Goal: Transaction & Acquisition: Book appointment/travel/reservation

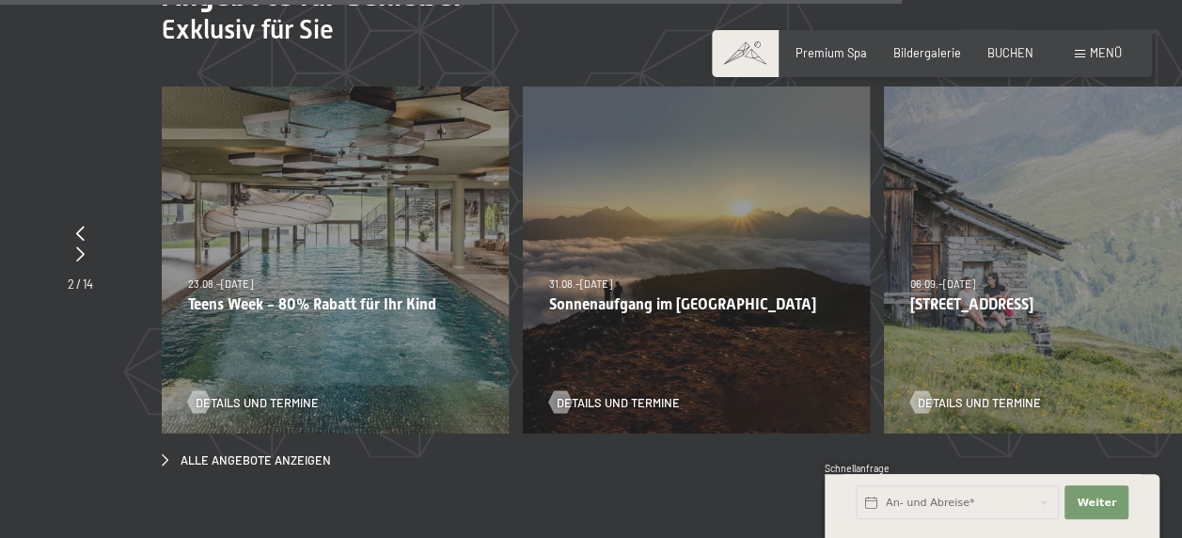
scroll to position [5171, 0]
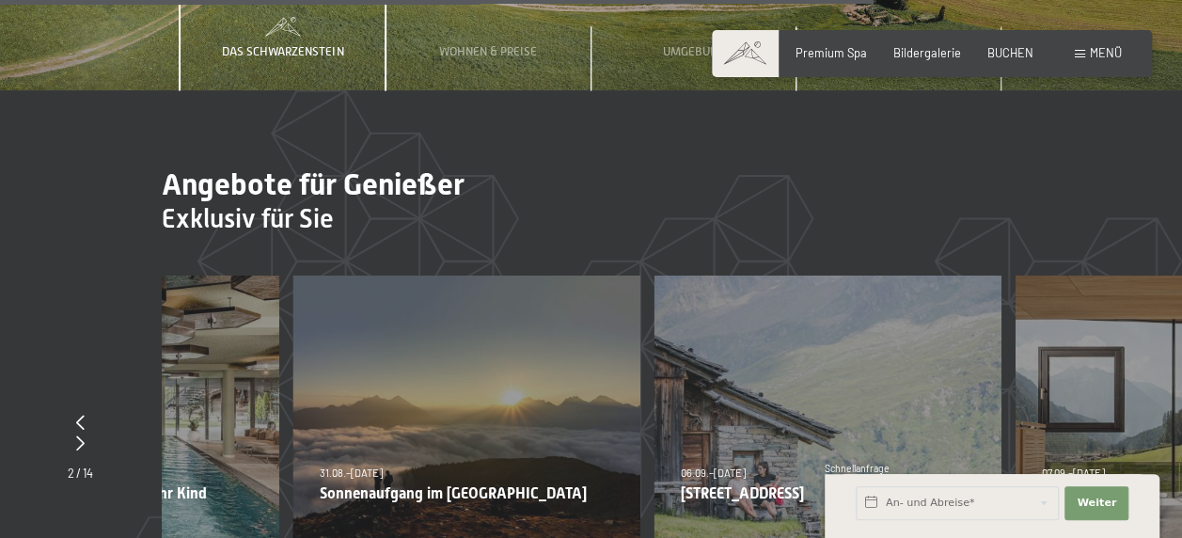
drag, startPoint x: 485, startPoint y: 300, endPoint x: 201, endPoint y: 180, distance: 308.0
click at [201, 275] on div "23.08.–14.09.2025 27.09.–21.12.2025 10.01.–18.01.2026 31.01.–15.02.2026 07.03.–…" at bounding box center [105, 448] width 347 height 347
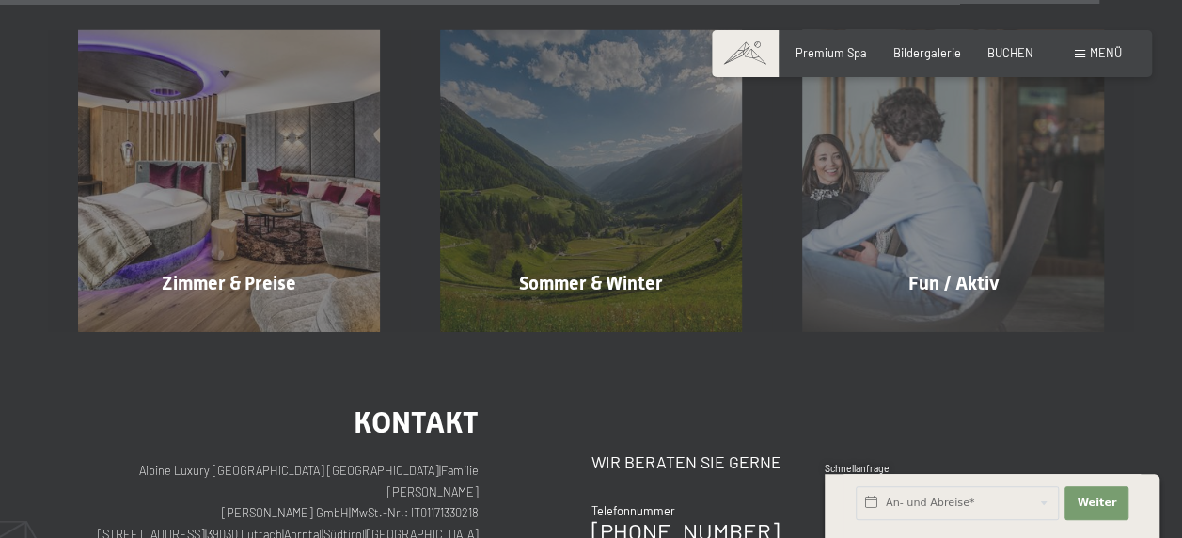
scroll to position [6769, 0]
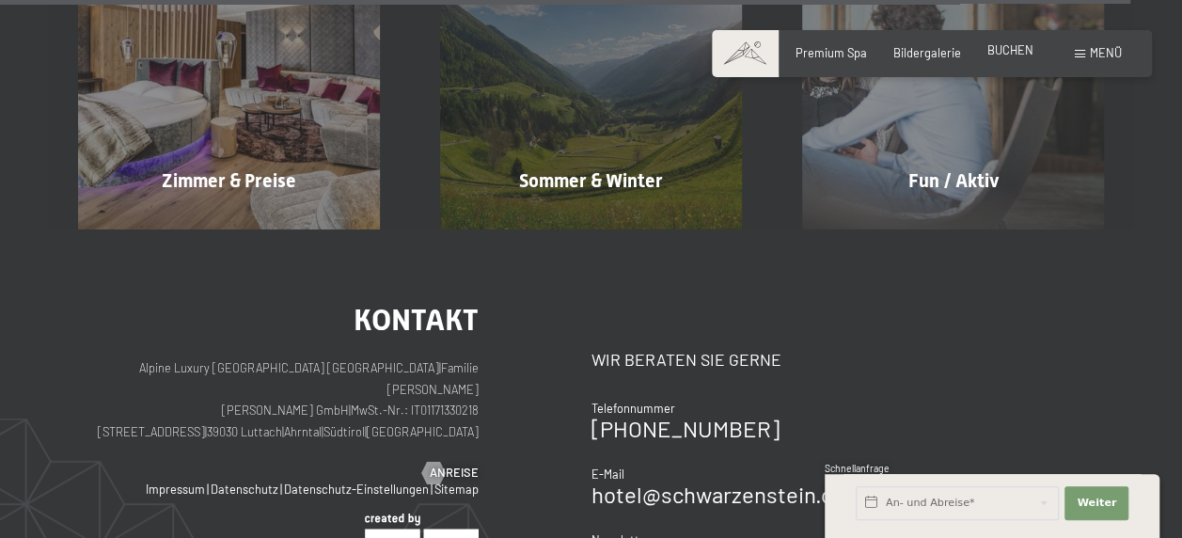
click at [1014, 52] on span "BUCHEN" at bounding box center [1010, 49] width 46 height 15
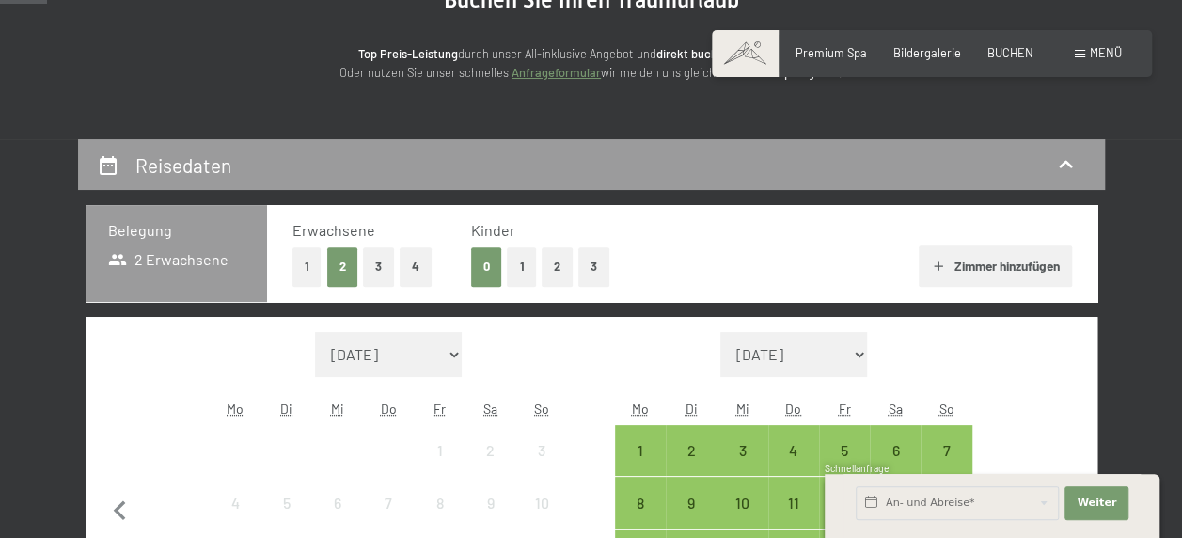
scroll to position [282, 0]
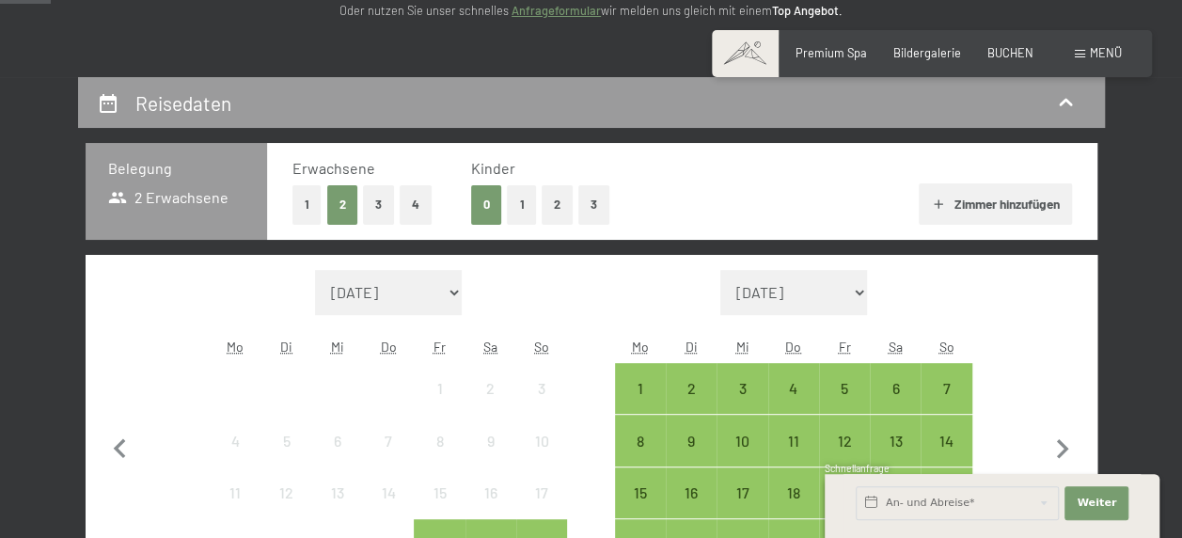
click at [564, 202] on button "2" at bounding box center [556, 204] width 31 height 39
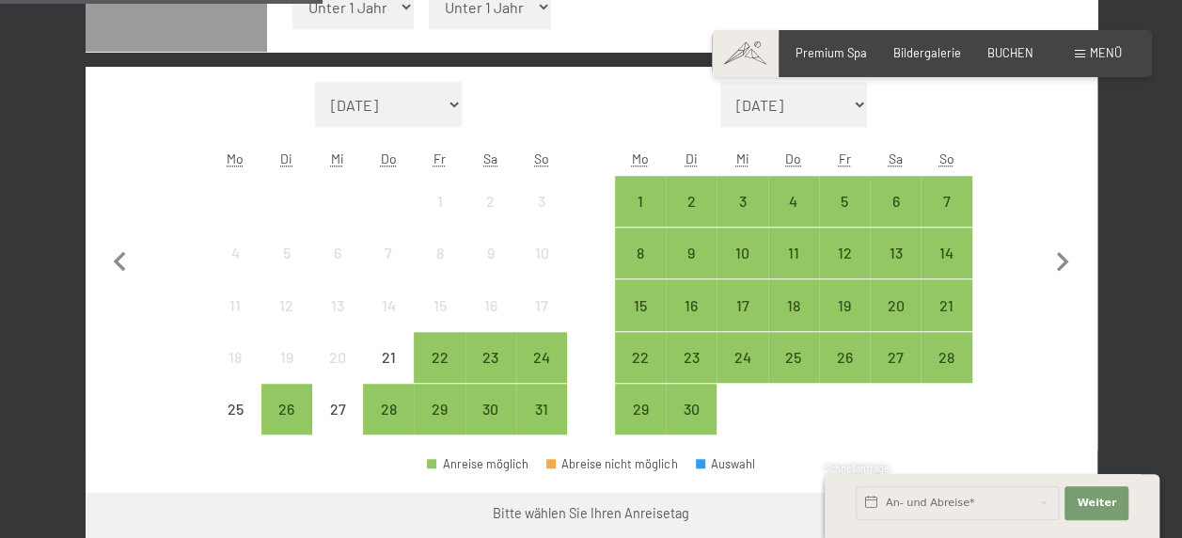
scroll to position [376, 0]
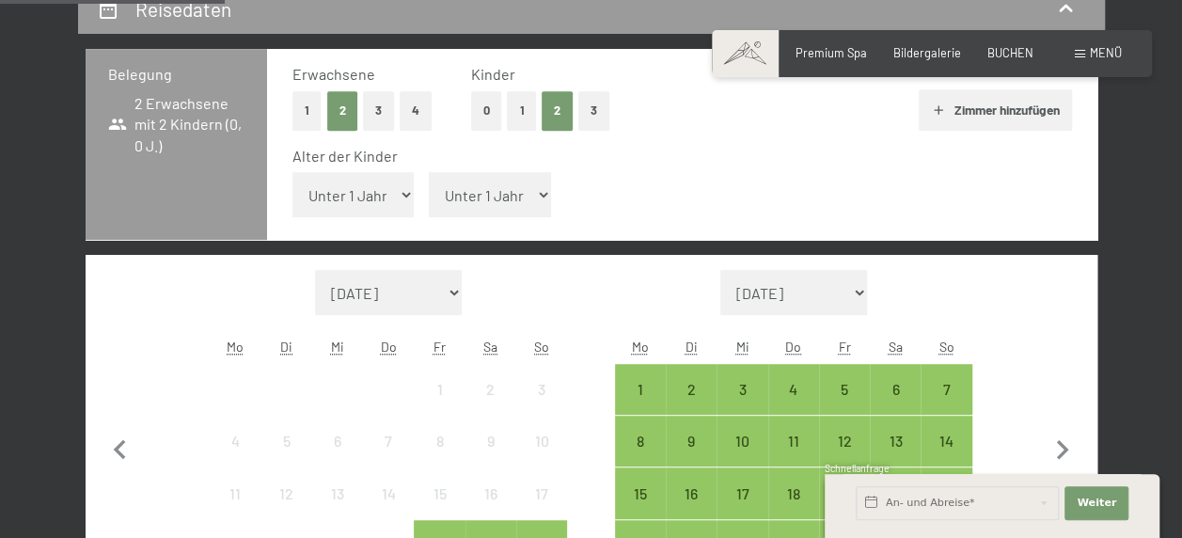
click at [376, 199] on select "Unter 1 Jahr 1 Jahr 2 Jahre 3 Jahre 4 Jahre 5 Jahre 6 Jahre 7 Jahre 8 Jahre 9 J…" at bounding box center [353, 194] width 122 height 45
select select "14"
click at [292, 172] on select "Unter 1 Jahr 1 Jahr 2 Jahre 3 Jahre 4 Jahre 5 Jahre 6 Jahre 7 Jahre 8 Jahre 9 J…" at bounding box center [353, 194] width 122 height 45
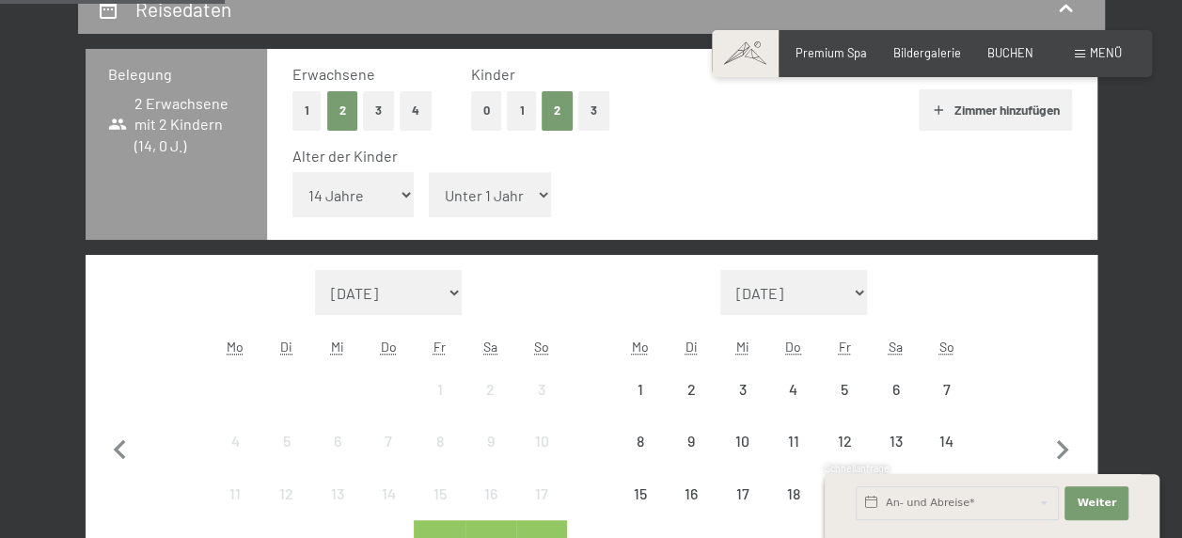
click at [531, 194] on select "Unter 1 Jahr 1 Jahr 2 Jahre 3 Jahre 4 Jahre 5 Jahre 6 Jahre 7 Jahre 8 Jahre 9 J…" at bounding box center [490, 194] width 122 height 45
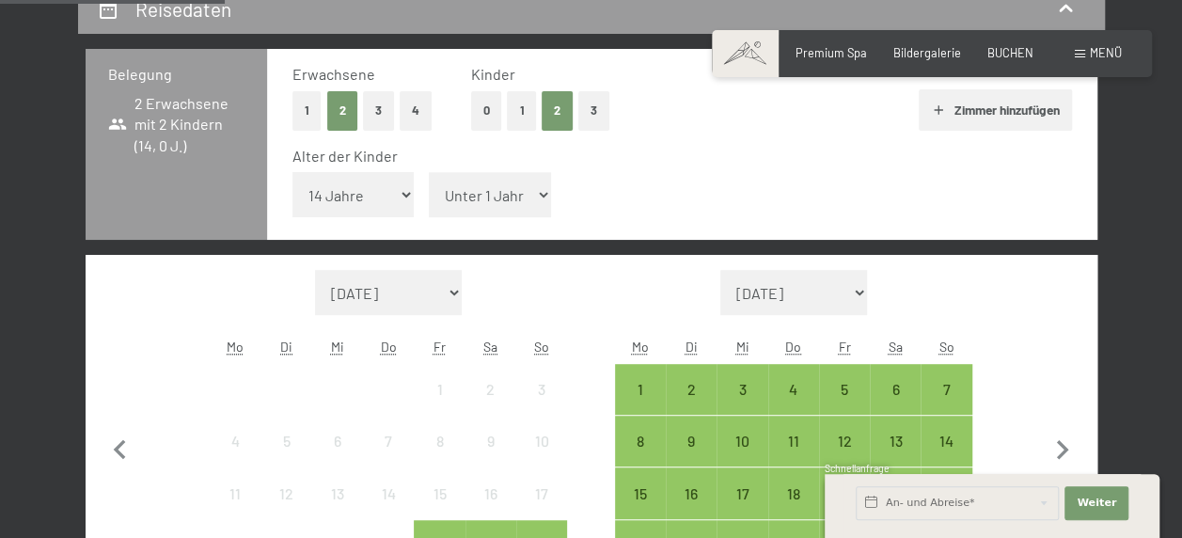
select select "17"
click at [429, 172] on select "Unter 1 Jahr 1 Jahr 2 Jahre 3 Jahre 4 Jahre 5 Jahre 6 Jahre 7 Jahre 8 Jahre 9 J…" at bounding box center [490, 194] width 122 height 45
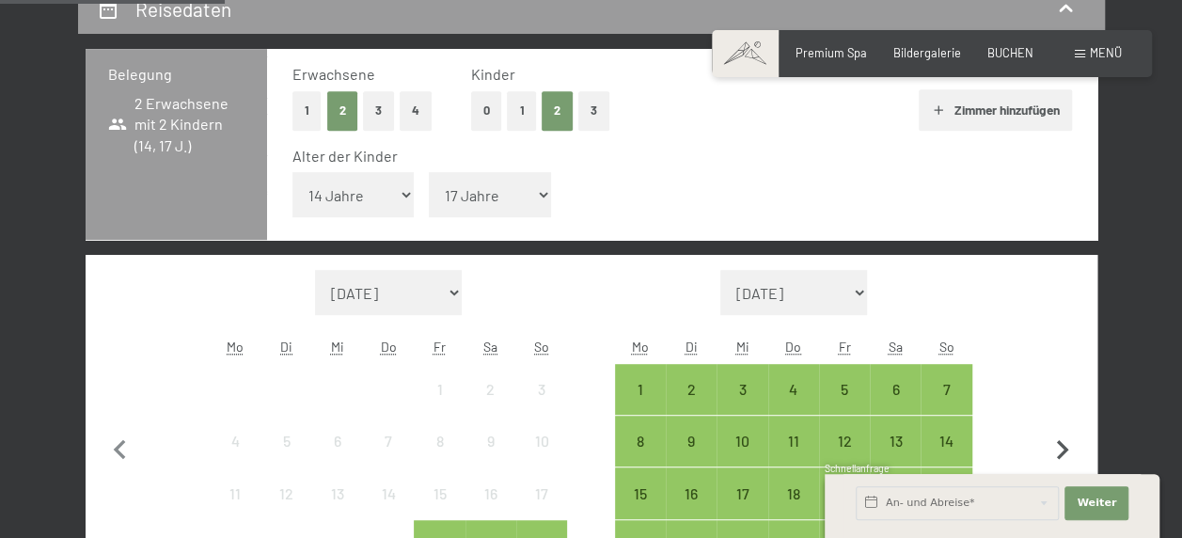
click at [1061, 447] on icon "button" at bounding box center [1062, 450] width 39 height 39
select select "[DATE]"
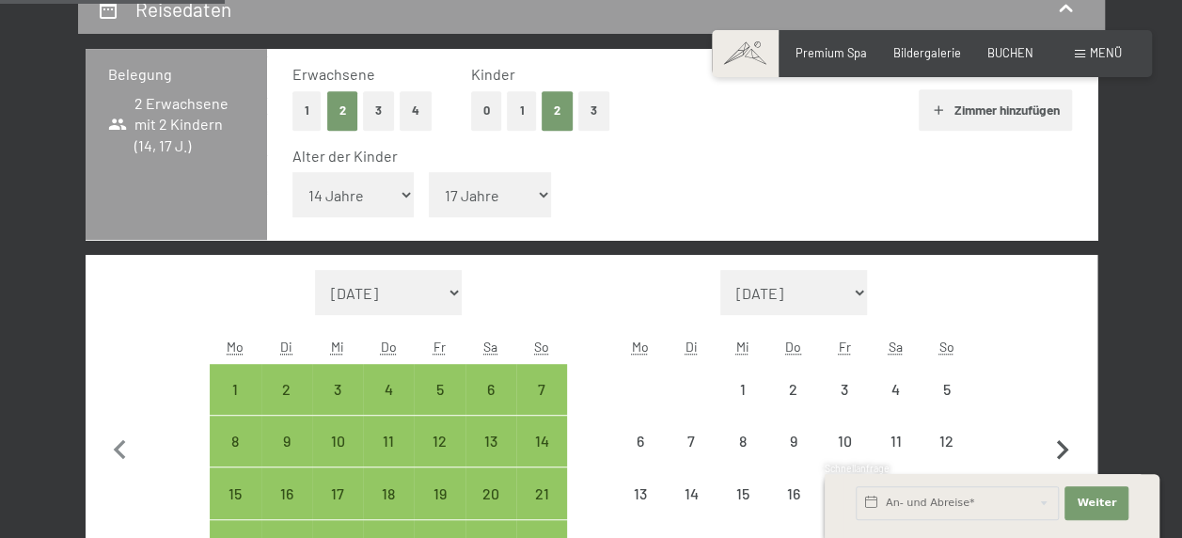
click at [1059, 447] on icon "button" at bounding box center [1062, 450] width 39 height 39
select select "[DATE]"
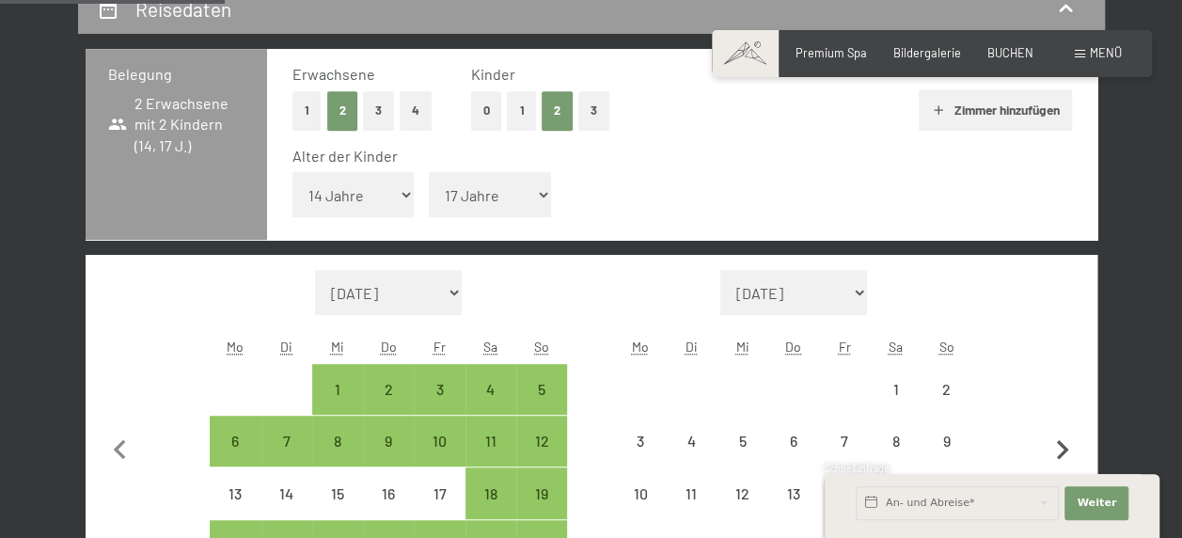
select select "[DATE]"
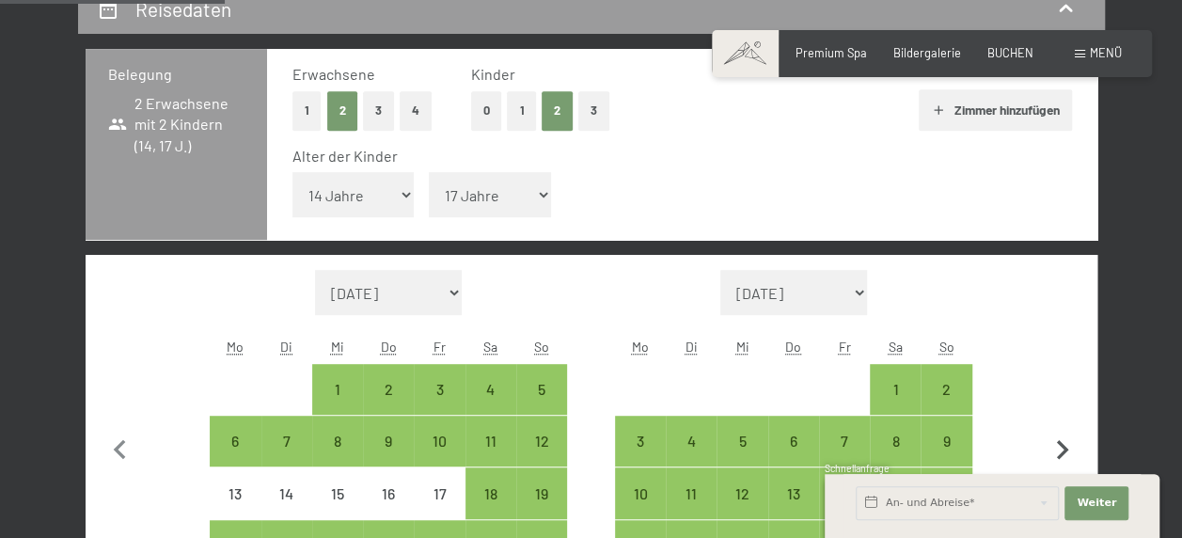
click at [1059, 449] on icon "button" at bounding box center [1062, 450] width 39 height 39
select select "[DATE]"
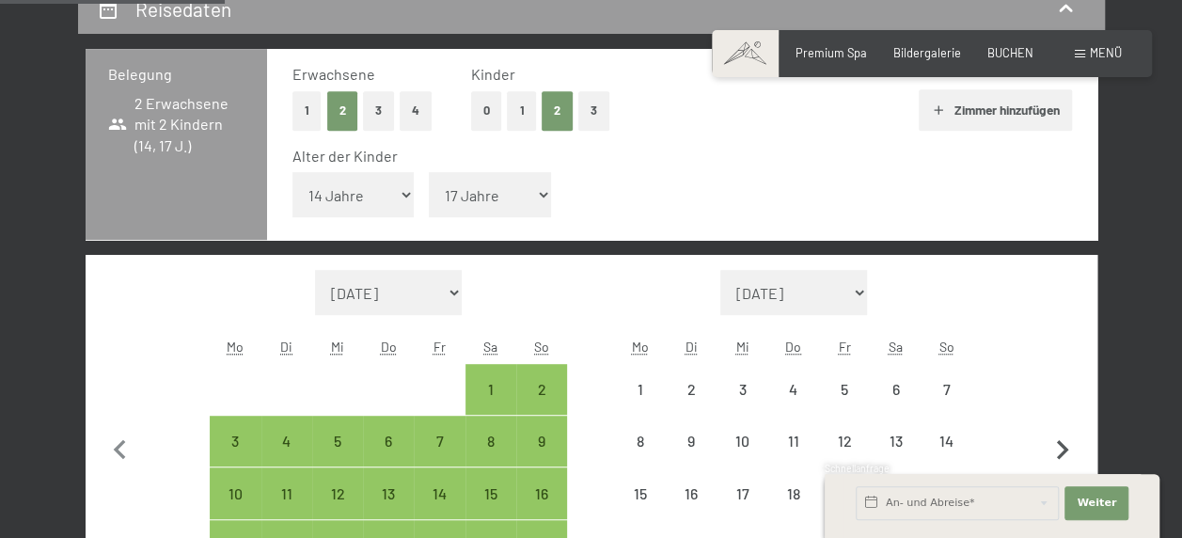
click at [1059, 449] on icon "button" at bounding box center [1062, 450] width 39 height 39
select select "[DATE]"
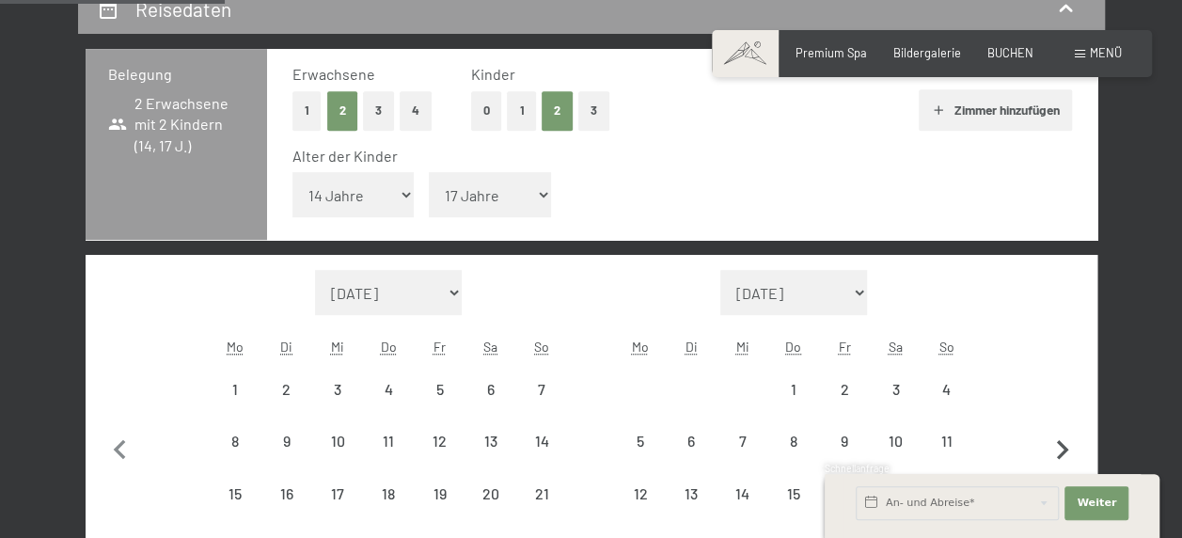
select select "[DATE]"
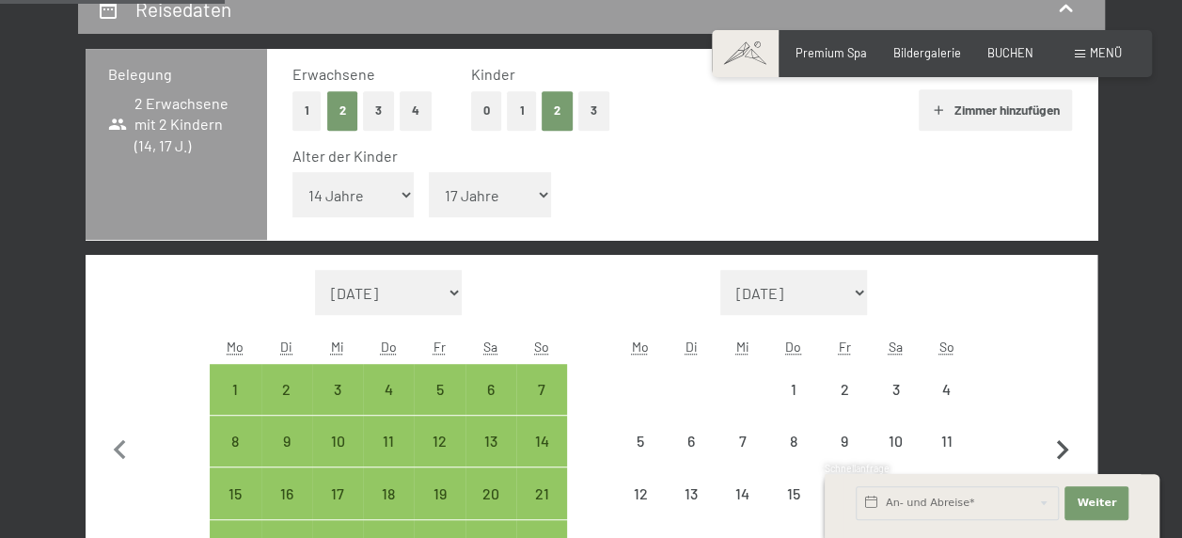
click at [1059, 449] on icon "button" at bounding box center [1062, 450] width 39 height 39
select select "[DATE]"
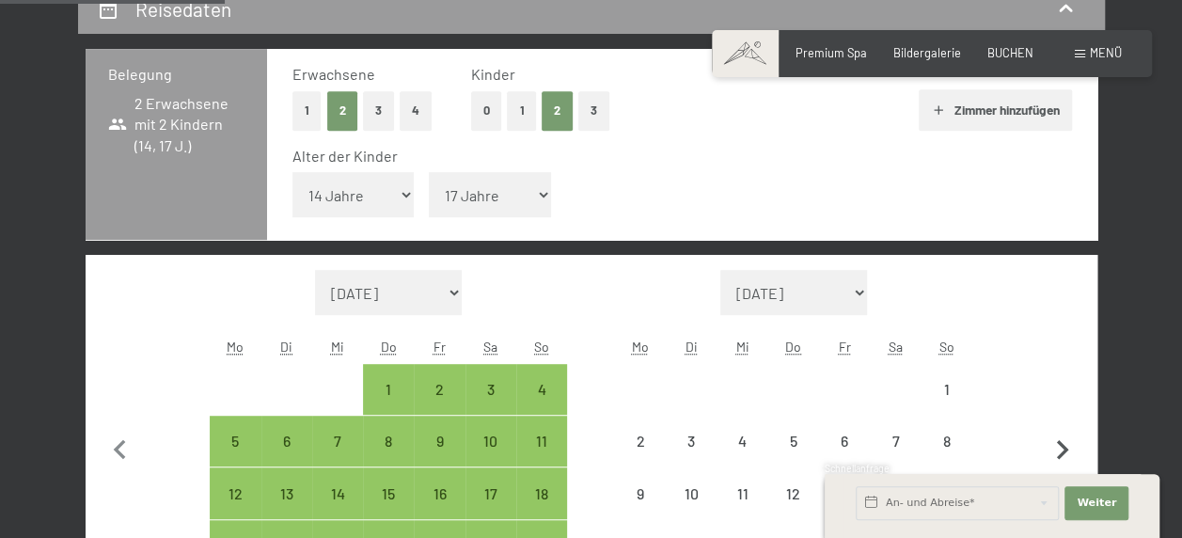
select select "[DATE]"
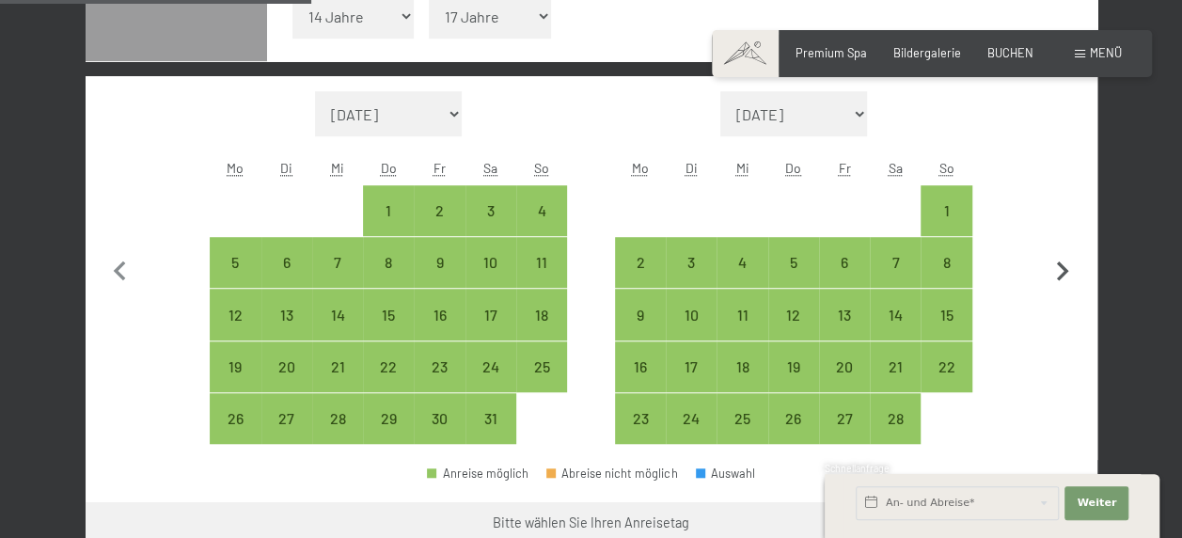
scroll to position [564, 0]
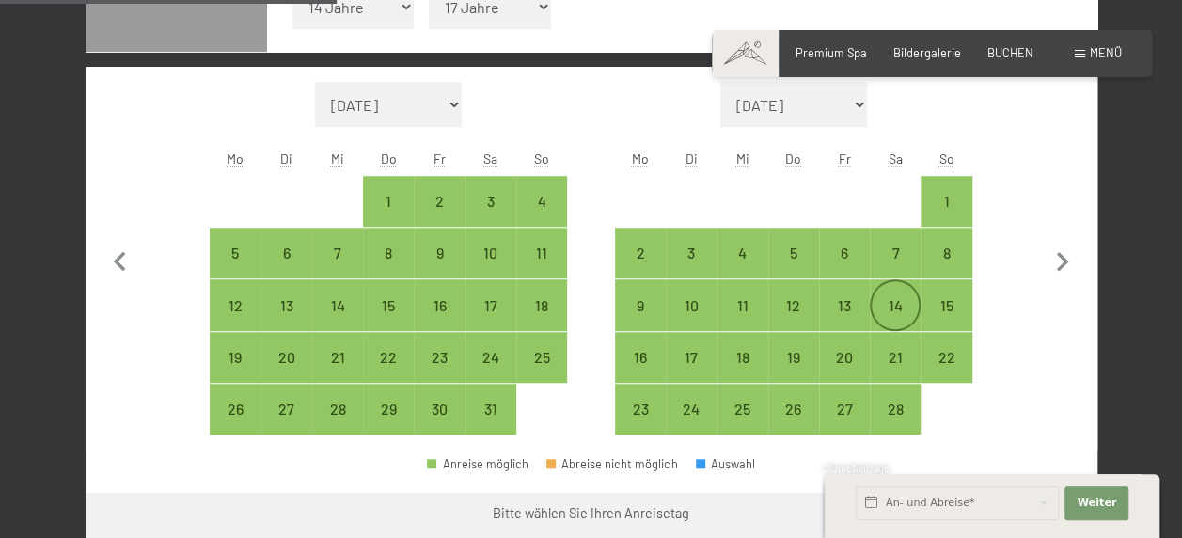
click at [893, 307] on div "14" at bounding box center [894, 321] width 47 height 47
select select "[DATE]"
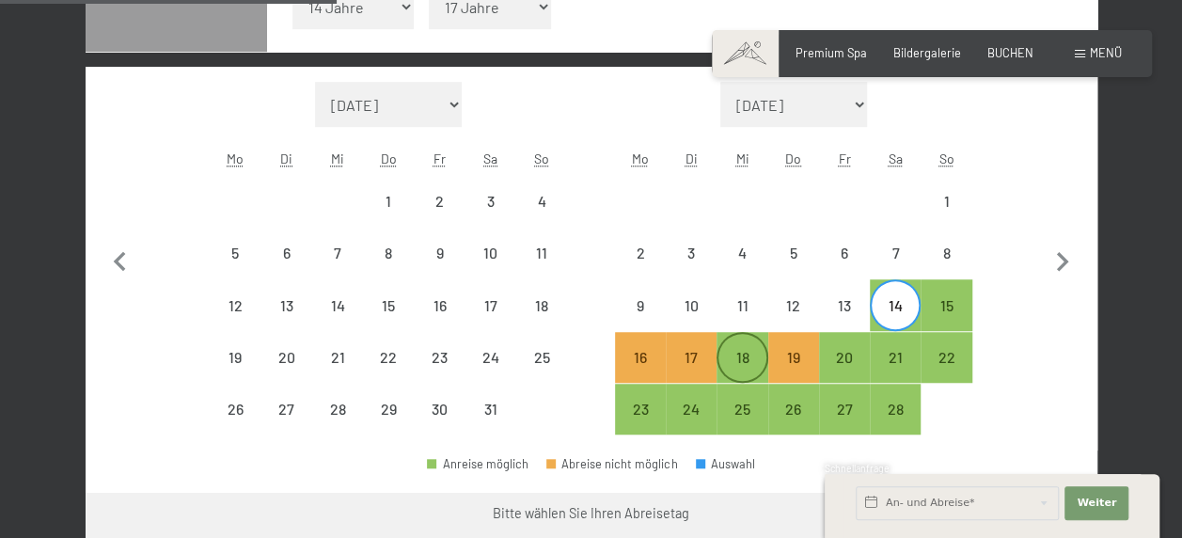
click at [743, 350] on div "18" at bounding box center [741, 373] width 47 height 47
select select "[DATE]"
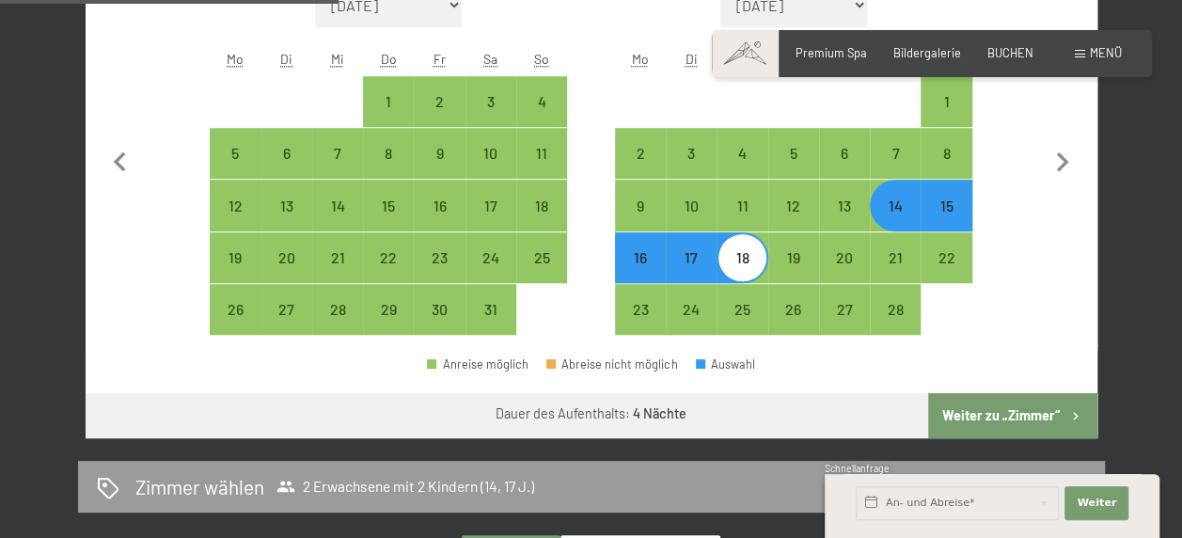
scroll to position [752, 0]
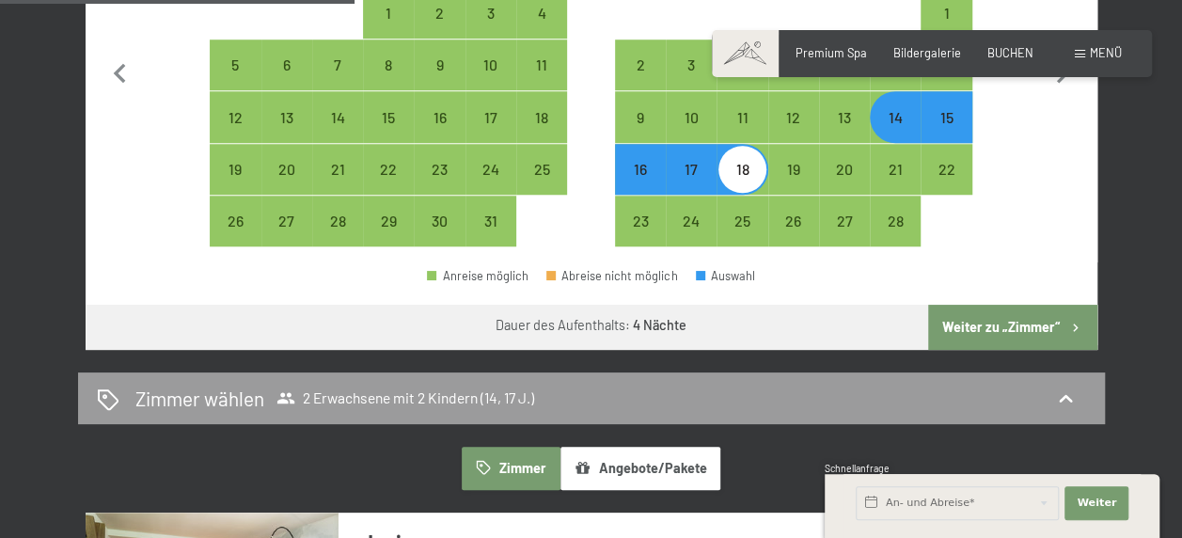
click at [1004, 325] on button "Weiter zu „Zimmer“" at bounding box center [1012, 327] width 168 height 45
select select "[DATE]"
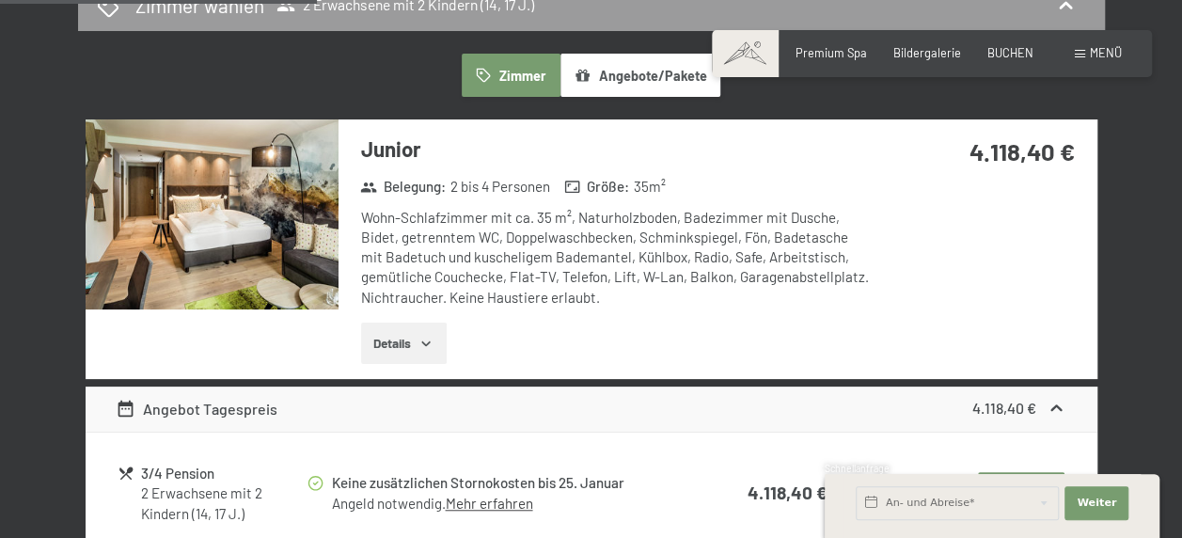
scroll to position [735, 0]
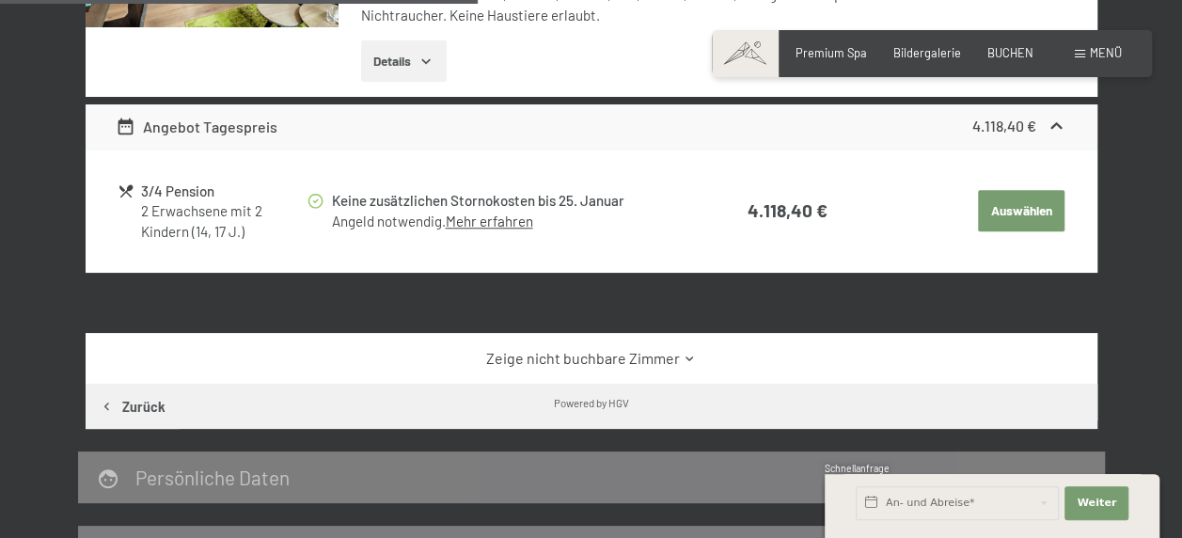
click at [489, 228] on link "Mehr erfahren" at bounding box center [488, 220] width 87 height 17
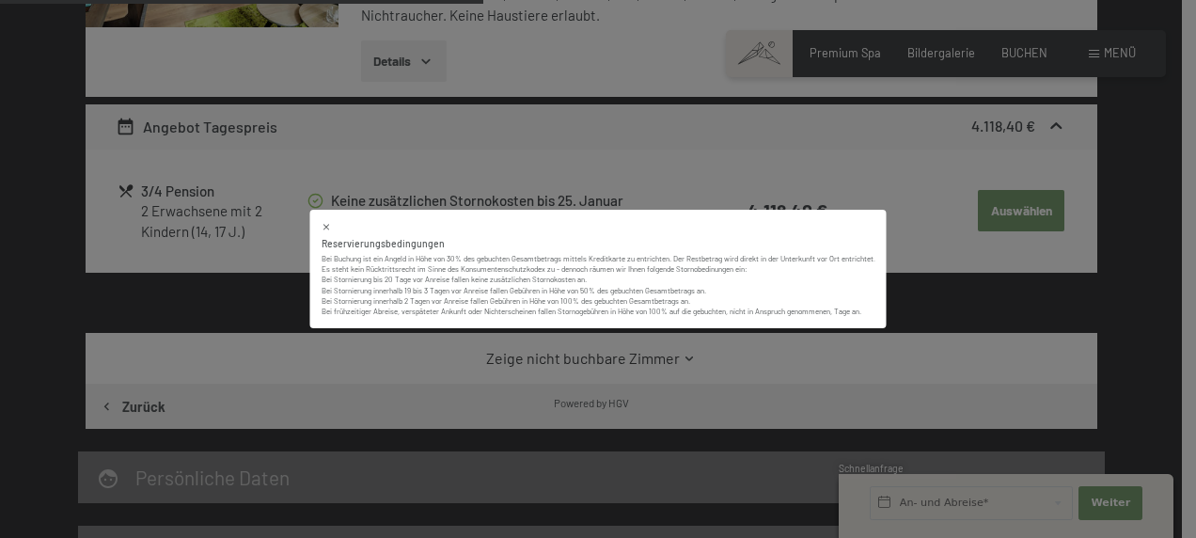
click at [711, 194] on div "Reservierungsbedingungen Bei Buchung ist ein Angeld in Höhe von 30% des gebucht…" at bounding box center [598, 269] width 1196 height 538
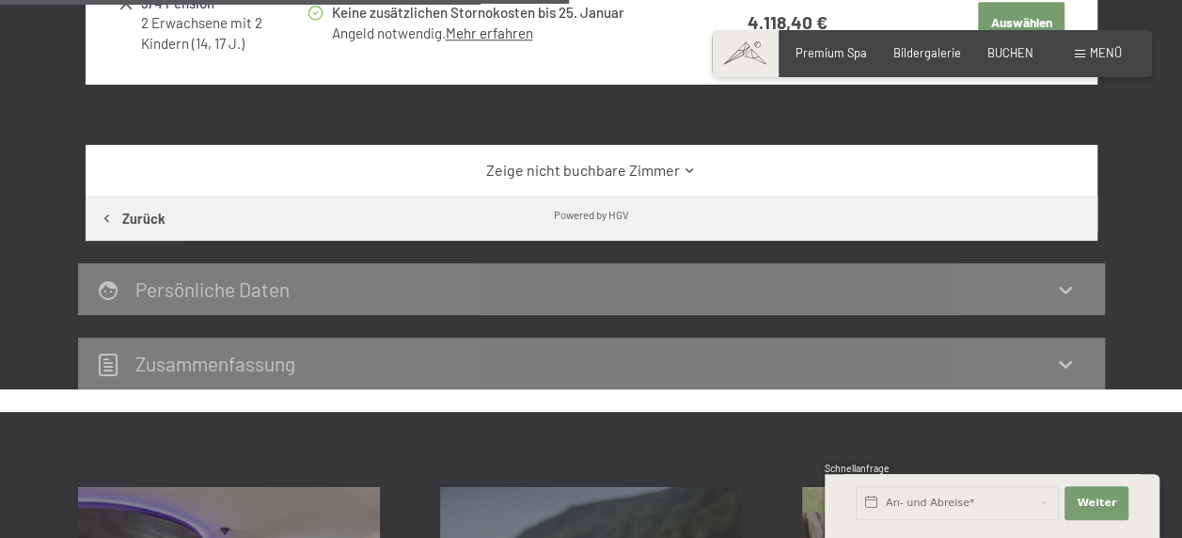
scroll to position [547, 0]
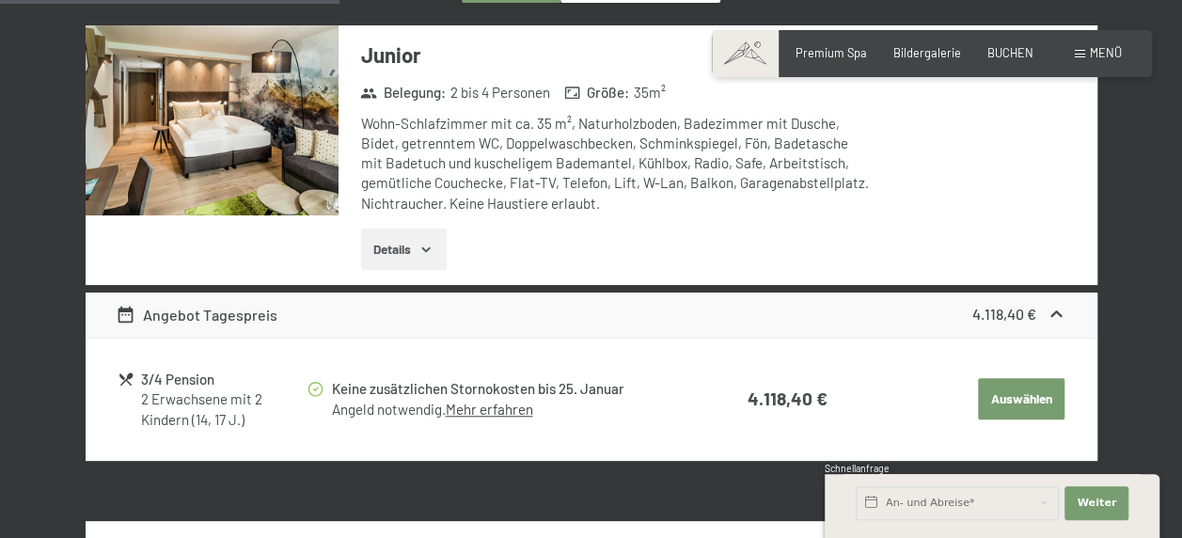
click at [433, 244] on icon "button" at bounding box center [425, 249] width 15 height 15
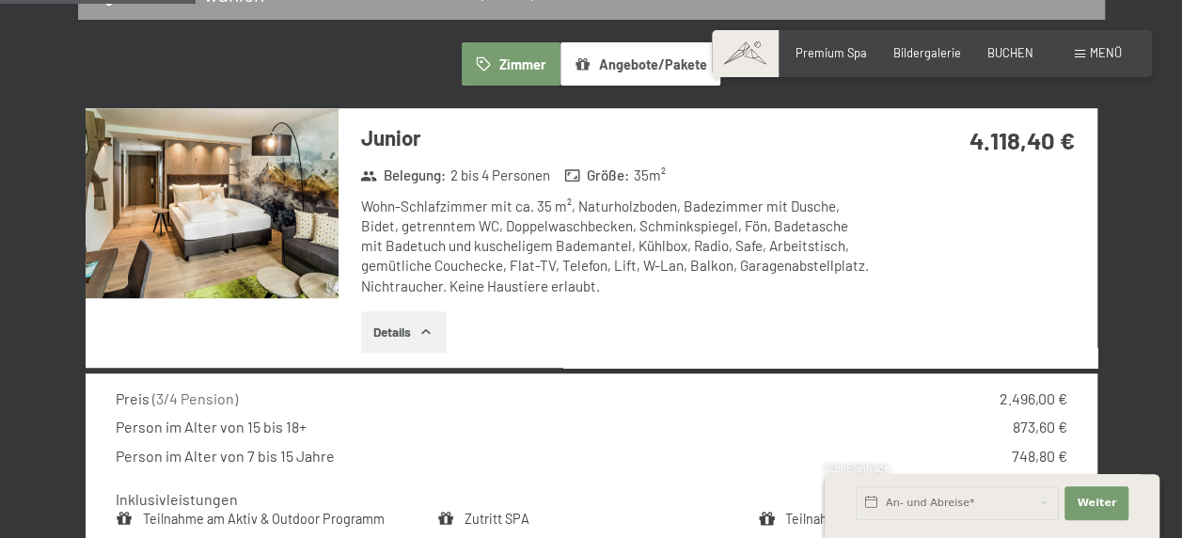
scroll to position [359, 0]
